Goal: Task Accomplishment & Management: Use online tool/utility

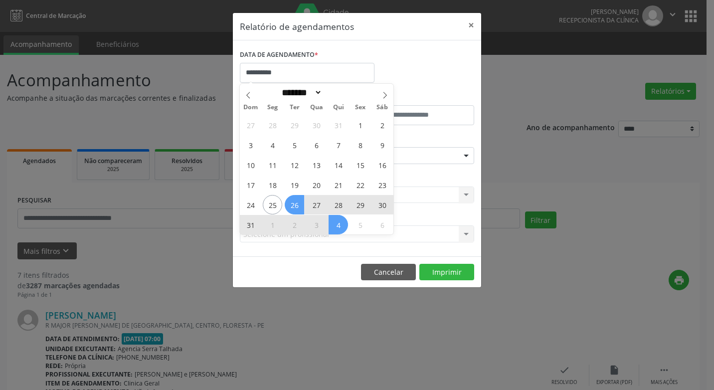
select select "*"
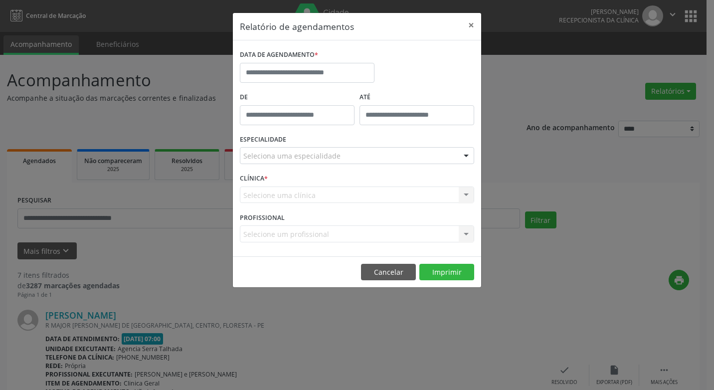
click at [503, 182] on div "Relatório de agendamentos × DATA DE AGENDAMENTO * De ATÉ ESPECIALIDADE Selecion…" at bounding box center [357, 195] width 714 height 390
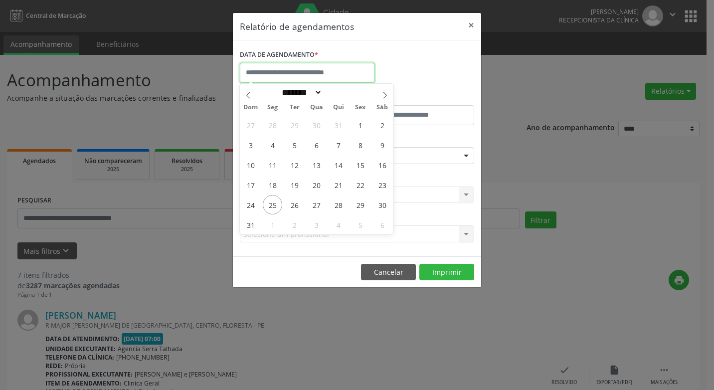
click at [309, 70] on input "text" at bounding box center [307, 73] width 135 height 20
drag, startPoint x: 296, startPoint y: 206, endPoint x: 302, endPoint y: 194, distance: 13.2
click at [302, 195] on div "27 28 29 30 31 1 2 3 4 5 6 7 8 9 10 11 12 13 14 15 16 17 18 19 20 21 22 23 24 2…" at bounding box center [317, 175] width 154 height 120
click at [297, 203] on span "26" at bounding box center [294, 204] width 19 height 19
type input "**********"
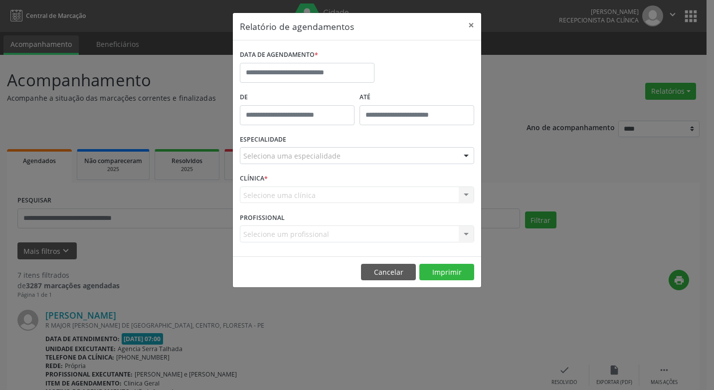
click at [403, 142] on div "ESPECIALIDADE Seleciona uma especialidade Todas as especialidades Alergologia A…" at bounding box center [356, 151] width 239 height 39
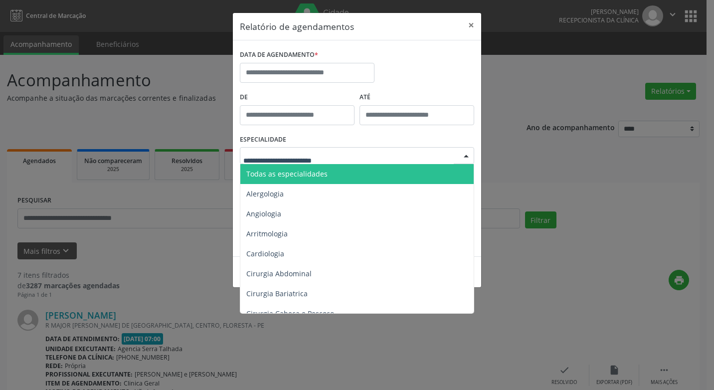
click at [465, 154] on div at bounding box center [466, 156] width 15 height 17
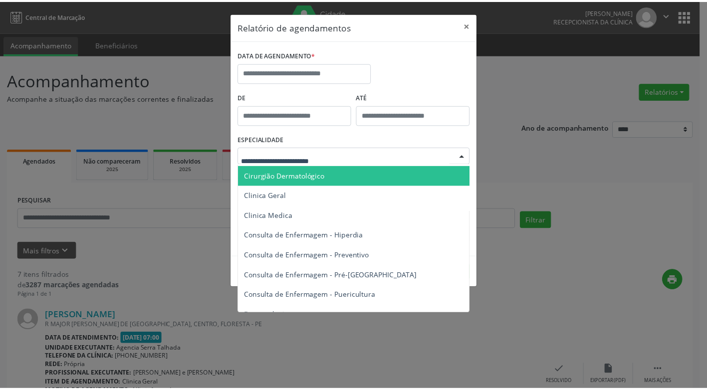
scroll to position [349, 0]
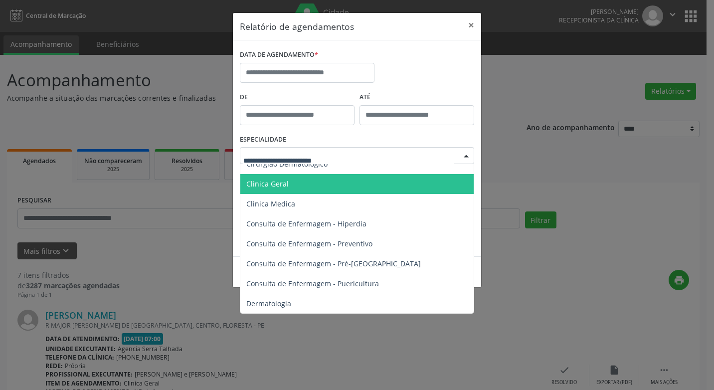
click at [291, 182] on span "Clinica Geral" at bounding box center [357, 184] width 235 height 20
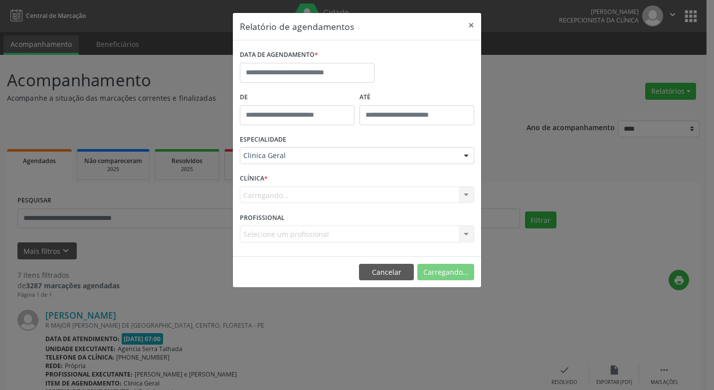
click at [461, 192] on div "Carregando... Nenhum resultado encontrado para: " " Não há nenhuma opção para s…" at bounding box center [357, 195] width 234 height 17
click at [467, 193] on div "Carregando... Nenhum resultado encontrado para: " " Não há nenhuma opção para s…" at bounding box center [357, 195] width 234 height 17
click at [467, 194] on div "Carregando... Nenhum resultado encontrado para: " " Não há nenhuma opção para s…" at bounding box center [357, 195] width 234 height 17
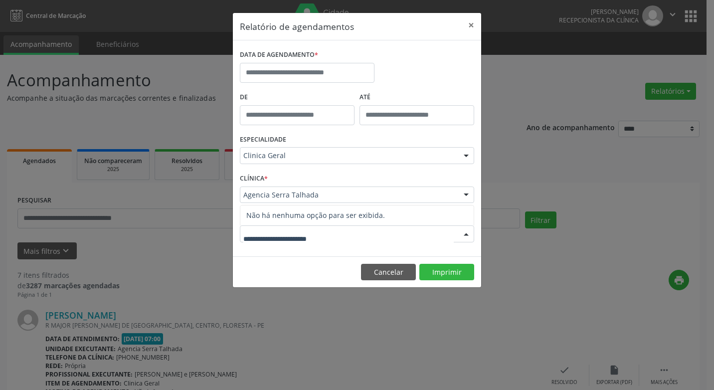
click at [464, 232] on div at bounding box center [466, 234] width 15 height 17
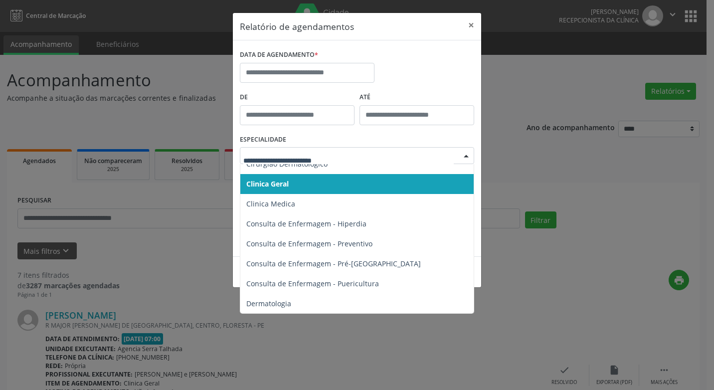
click at [465, 155] on div at bounding box center [466, 156] width 15 height 17
click at [276, 183] on span "Clinica Geral" at bounding box center [267, 183] width 42 height 9
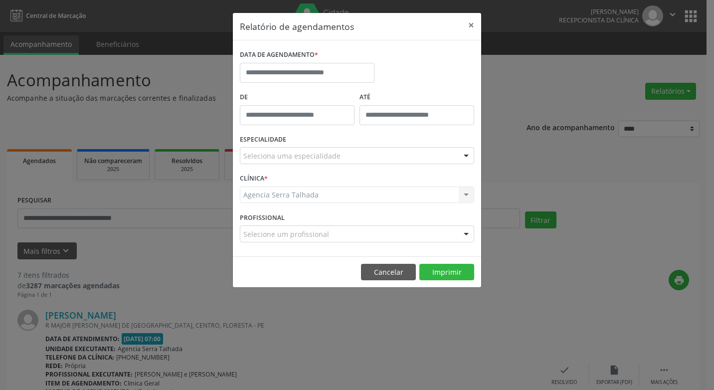
click at [464, 192] on div "Agencia Serra Talhada Agencia Serra Talhada Nenhum resultado encontrado para: "…" at bounding box center [357, 195] width 234 height 17
click at [467, 195] on div "Agencia Serra Talhada Agencia Serra Talhada Nenhum resultado encontrado para: "…" at bounding box center [357, 195] width 234 height 17
click at [464, 197] on div "Agencia Serra Talhada Agencia Serra Talhada Nenhum resultado encontrado para: "…" at bounding box center [357, 195] width 234 height 17
click at [465, 197] on div "Agencia Serra Talhada Agencia Serra Talhada Nenhum resultado encontrado para: "…" at bounding box center [357, 195] width 234 height 17
click at [468, 193] on div "Agencia Serra Talhada Agencia Serra Talhada Nenhum resultado encontrado para: "…" at bounding box center [357, 195] width 234 height 17
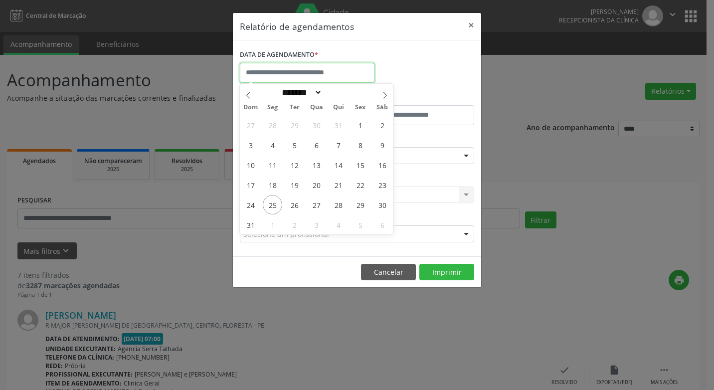
click at [307, 73] on input "text" at bounding box center [307, 73] width 135 height 20
click at [295, 201] on span "26" at bounding box center [294, 204] width 19 height 19
type input "**********"
click at [295, 201] on span "26" at bounding box center [294, 204] width 19 height 19
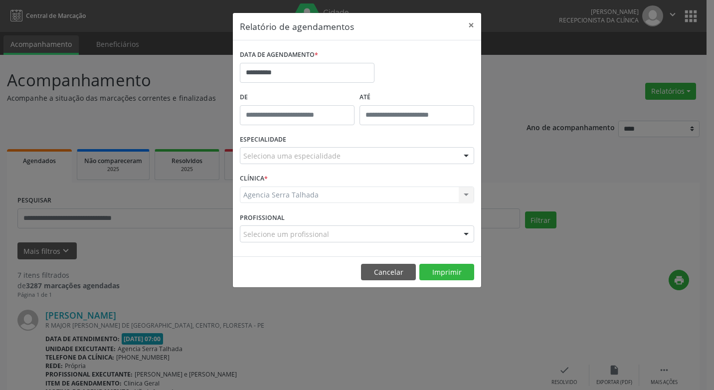
click at [465, 193] on div "Agencia Serra Talhada Agencia Serra Talhada Nenhum resultado encontrado para: "…" at bounding box center [357, 195] width 234 height 17
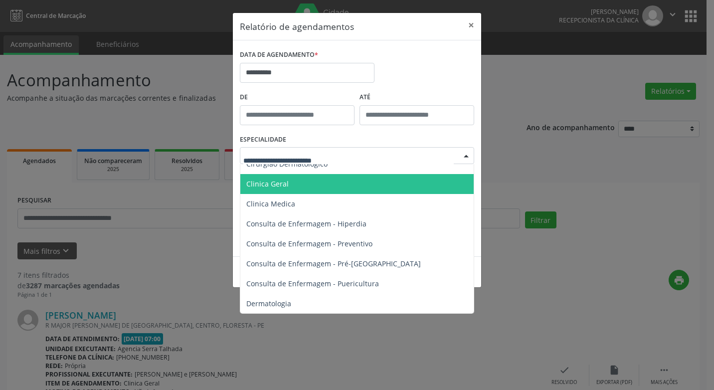
click at [465, 155] on div at bounding box center [466, 156] width 15 height 17
click at [263, 188] on span "Clinica Geral" at bounding box center [267, 183] width 42 height 9
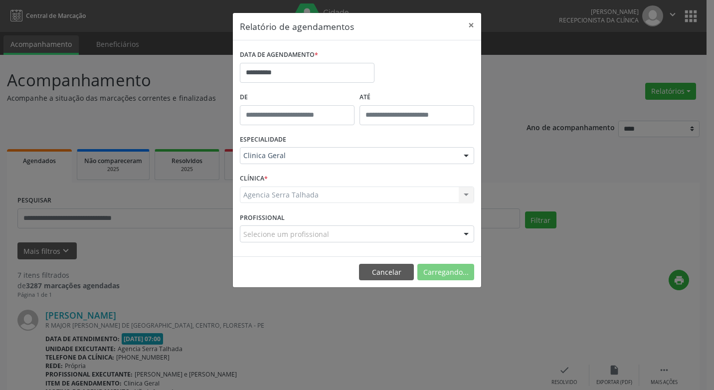
click at [263, 188] on form "**********" at bounding box center [357, 148] width 234 height 202
click at [462, 193] on div "Agencia Serra Talhada Agencia Serra Talhada Nenhum resultado encontrado para: "…" at bounding box center [357, 195] width 234 height 17
click at [464, 194] on div "Agencia Serra Talhada Agencia Serra Talhada Nenhum resultado encontrado para: "…" at bounding box center [357, 195] width 234 height 17
click at [465, 194] on div "Agencia Serra Talhada Agencia Serra Talhada Nenhum resultado encontrado para: "…" at bounding box center [357, 195] width 234 height 17
click at [464, 194] on div "Agencia Serra Talhada Agencia Serra Talhada Nenhum resultado encontrado para: "…" at bounding box center [357, 195] width 234 height 17
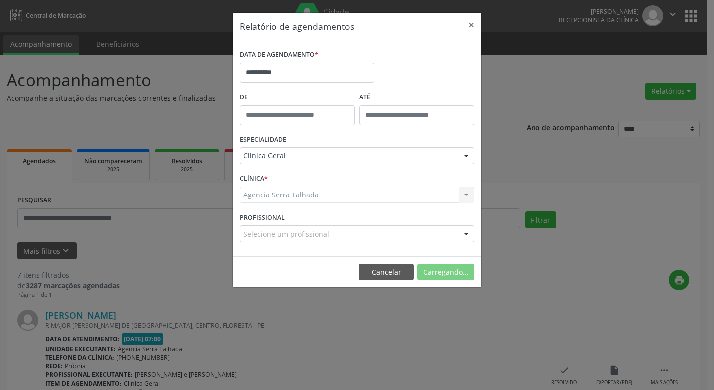
click at [464, 194] on div "Agencia Serra Talhada Agencia Serra Talhada Nenhum resultado encontrado para: "…" at bounding box center [357, 195] width 234 height 17
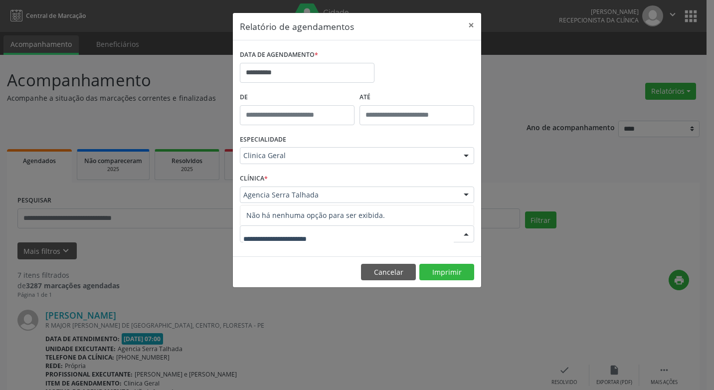
click at [468, 233] on div at bounding box center [466, 234] width 15 height 17
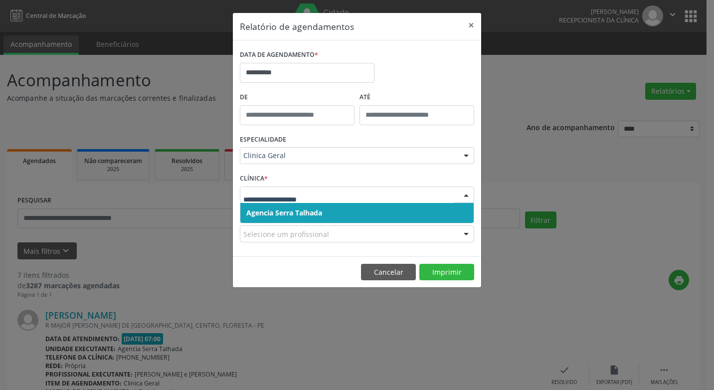
click at [467, 196] on div at bounding box center [466, 195] width 15 height 17
click at [307, 213] on span "Agencia Serra Talhada" at bounding box center [284, 212] width 76 height 9
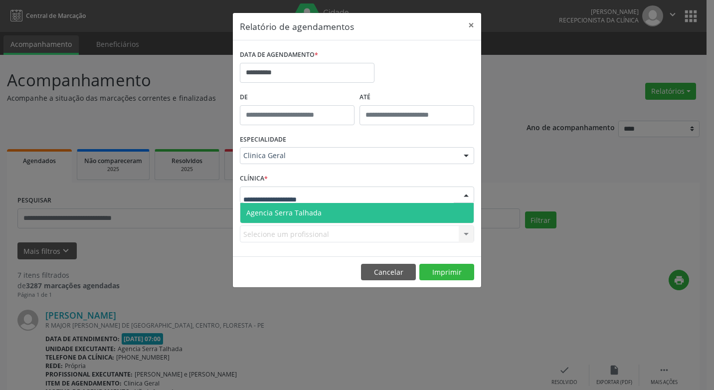
click at [467, 196] on div at bounding box center [466, 195] width 15 height 17
click at [286, 210] on span "Agencia Serra Talhada" at bounding box center [283, 212] width 75 height 9
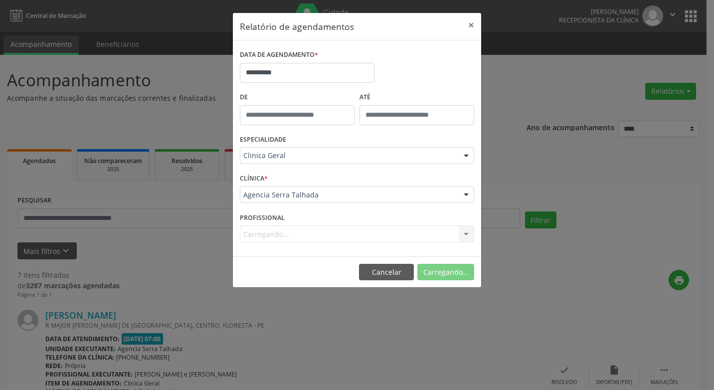
click at [462, 234] on div "Carregando... Nenhum resultado encontrado para: " " Não há nenhuma opção para s…" at bounding box center [357, 233] width 234 height 17
click at [463, 234] on div "Carregando... Nenhum resultado encontrado para: " " Não há nenhuma opção para s…" at bounding box center [357, 233] width 234 height 17
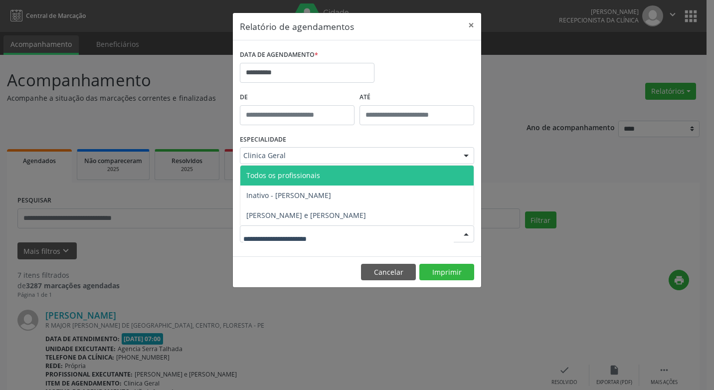
click at [466, 235] on div at bounding box center [466, 234] width 15 height 17
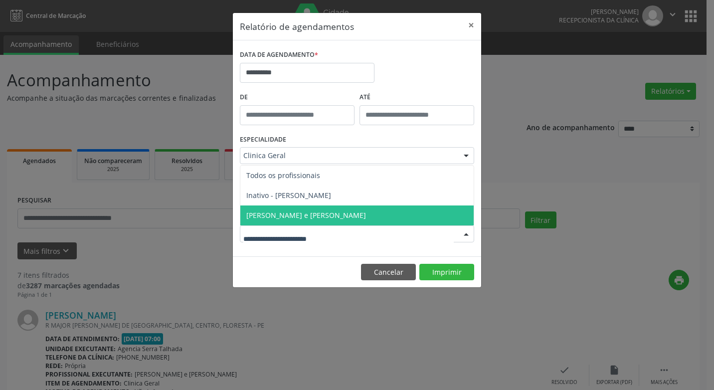
click at [290, 212] on span "[PERSON_NAME] e [PERSON_NAME]" at bounding box center [306, 214] width 120 height 9
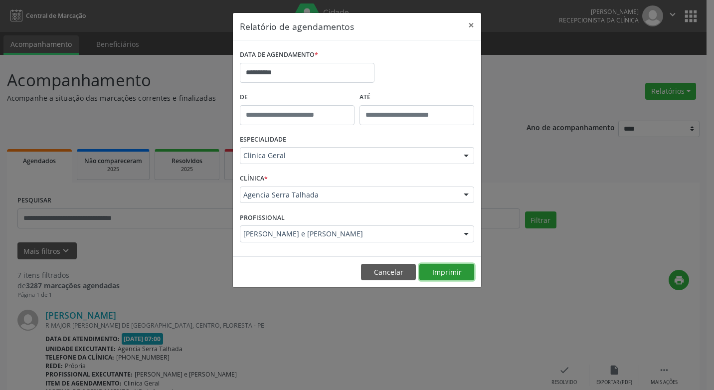
click at [437, 269] on button "Imprimir" at bounding box center [446, 272] width 55 height 17
click at [469, 23] on button "×" at bounding box center [471, 25] width 20 height 24
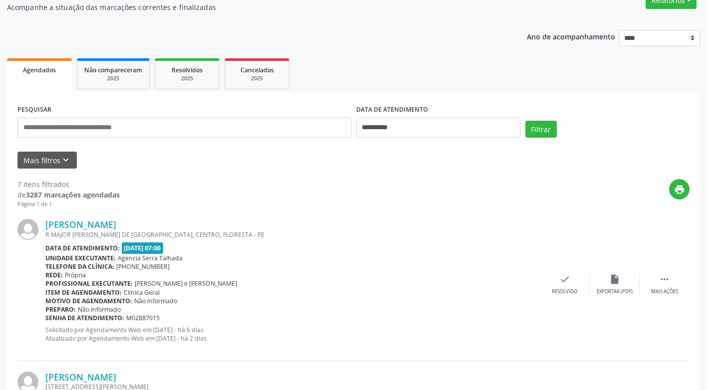
scroll to position [0, 0]
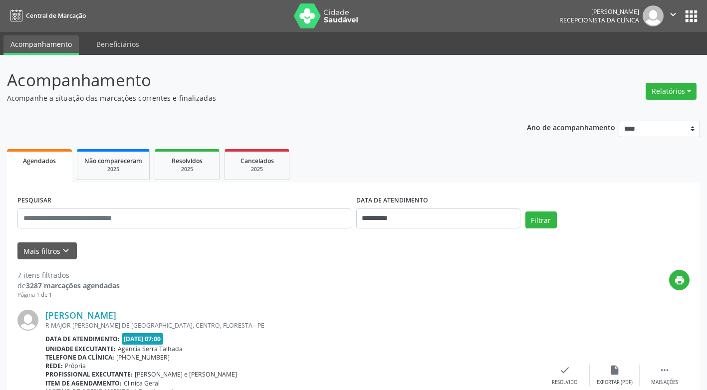
click at [647, 12] on img at bounding box center [652, 15] width 21 height 21
click at [690, 14] on button "apps" at bounding box center [690, 15] width 17 height 17
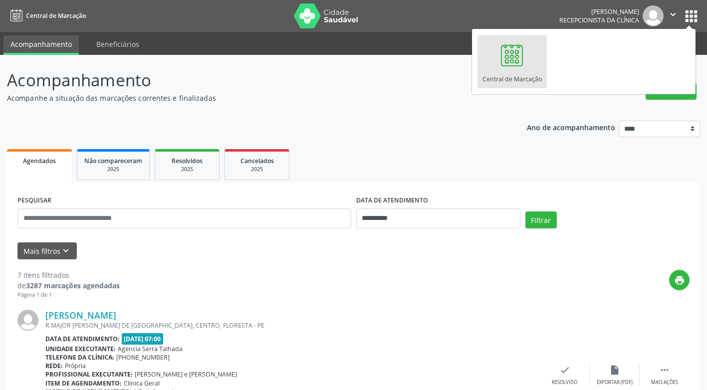
click at [502, 57] on div at bounding box center [512, 55] width 30 height 30
click at [689, 18] on button "apps" at bounding box center [690, 15] width 17 height 17
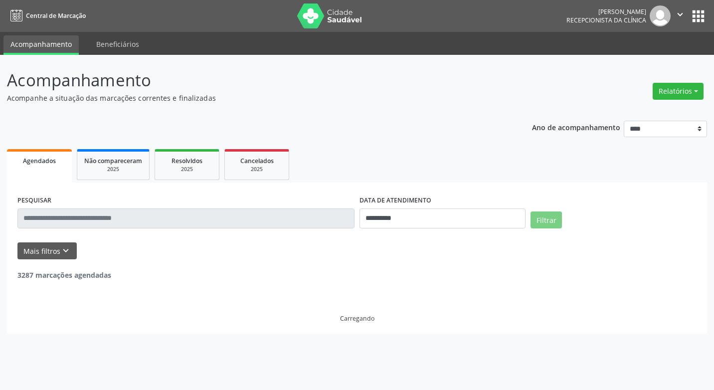
click at [509, 93] on header "Acompanhamento Acompanhe a situação das marcações correntes e finalizadas Relat…" at bounding box center [357, 85] width 700 height 35
